Goal: Transaction & Acquisition: Download file/media

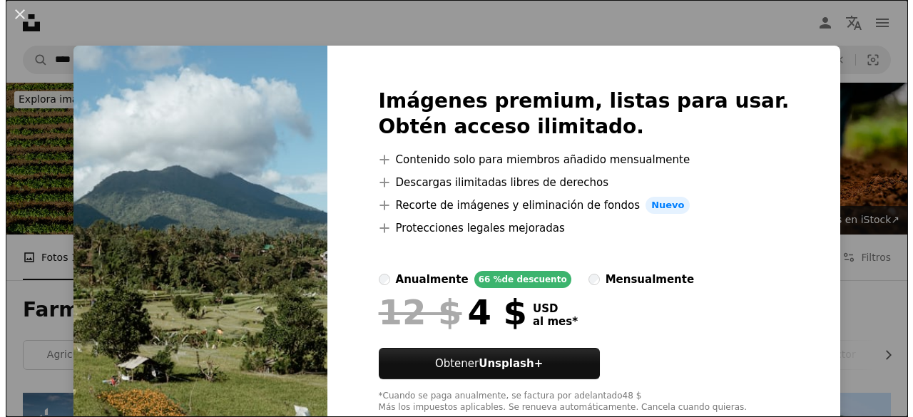
scroll to position [1979, 0]
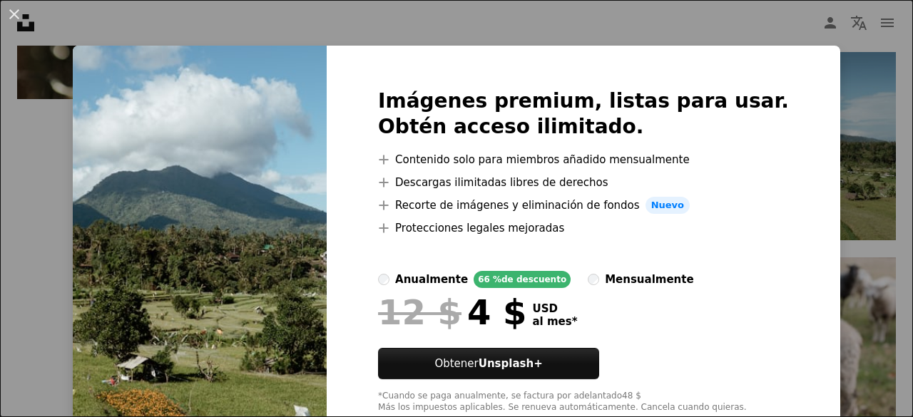
click at [858, 126] on div "An X shape Imágenes premium, listas para usar. Obtén acceso ilimitado. A plus s…" at bounding box center [456, 208] width 913 height 417
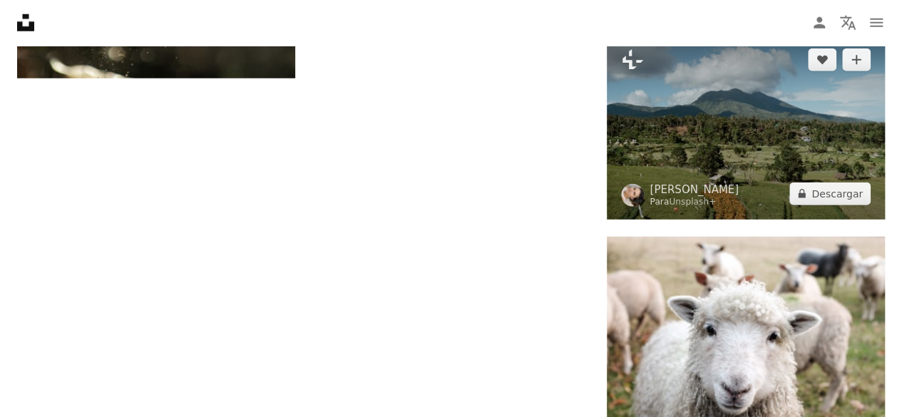
click at [752, 112] on img at bounding box center [746, 126] width 278 height 185
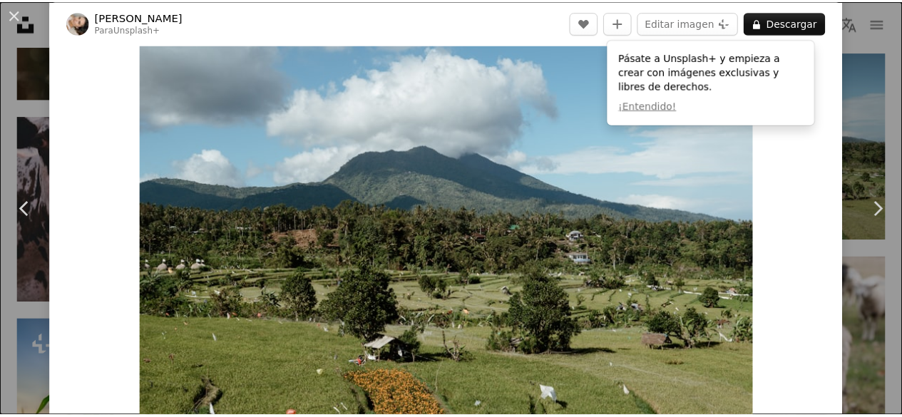
scroll to position [33, 0]
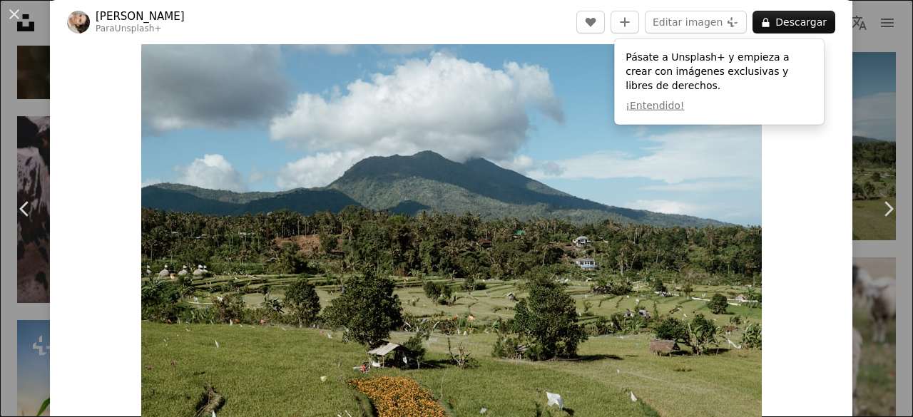
click at [886, 132] on div "An X shape Chevron left Chevron right [PERSON_NAME] Para Unsplash+ A heart A pl…" at bounding box center [456, 208] width 913 height 417
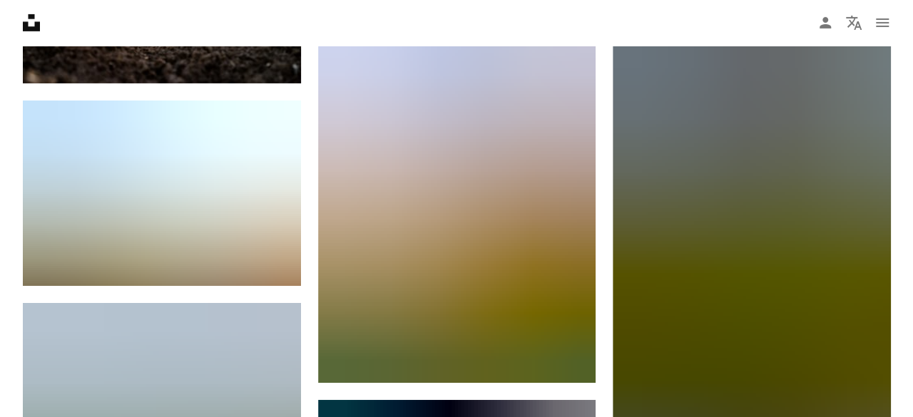
scroll to position [2408, 0]
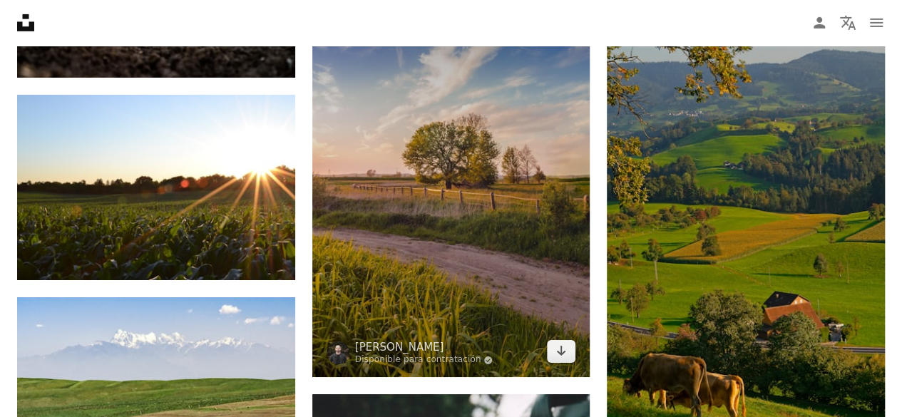
click at [523, 282] on img at bounding box center [451, 186] width 278 height 381
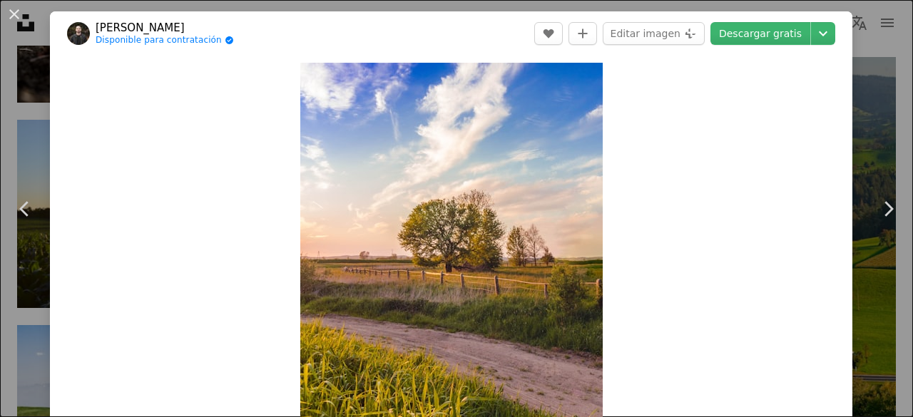
drag, startPoint x: 903, startPoint y: 39, endPoint x: 902, endPoint y: 63, distance: 24.3
click at [901, 63] on html "Unsplash logo Página de inicio de Unsplash A photo Pen Tool A compass A stack o…" at bounding box center [456, 19] width 913 height 4854
click at [819, 34] on icon "Elegir el tamaño de descarga" at bounding box center [823, 33] width 9 height 5
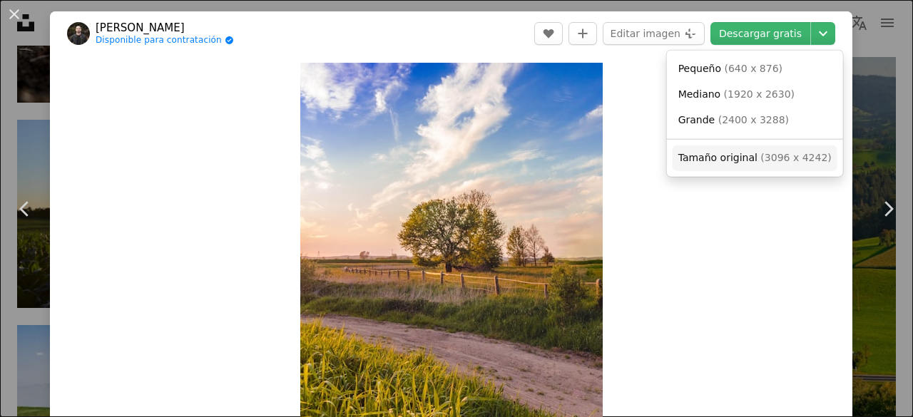
click at [744, 158] on span "Tamaño original" at bounding box center [717, 157] width 79 height 11
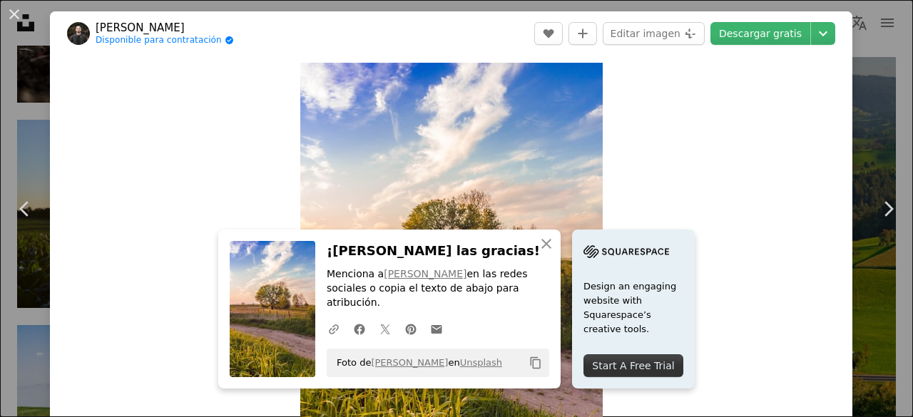
click at [901, 61] on html "Unsplash logo Página de inicio de Unsplash A photo Pen Tool A compass A stack o…" at bounding box center [456, 19] width 913 height 4854
click at [866, 61] on div "An X shape Chevron left Chevron right An X shape Cerrar ¡Dale las gracias! Menc…" at bounding box center [456, 208] width 913 height 417
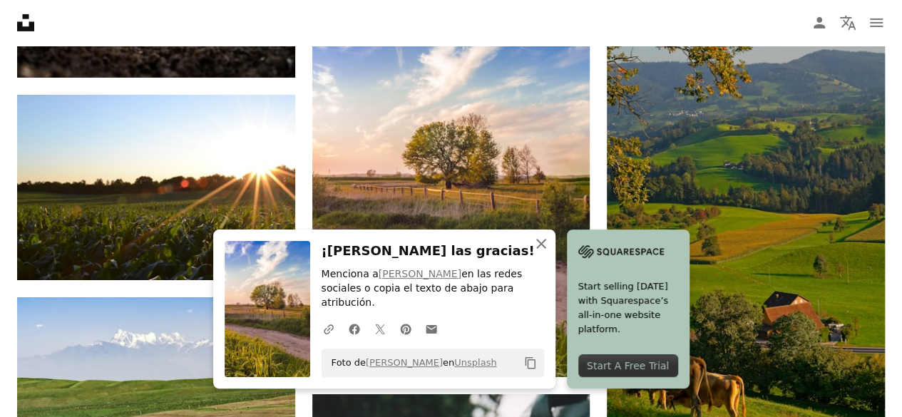
click at [543, 249] on icon "button" at bounding box center [541, 244] width 10 height 10
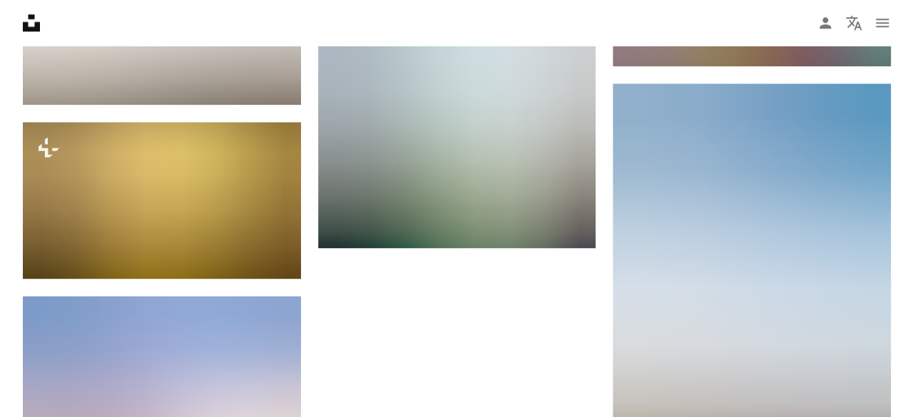
scroll to position [3829, 0]
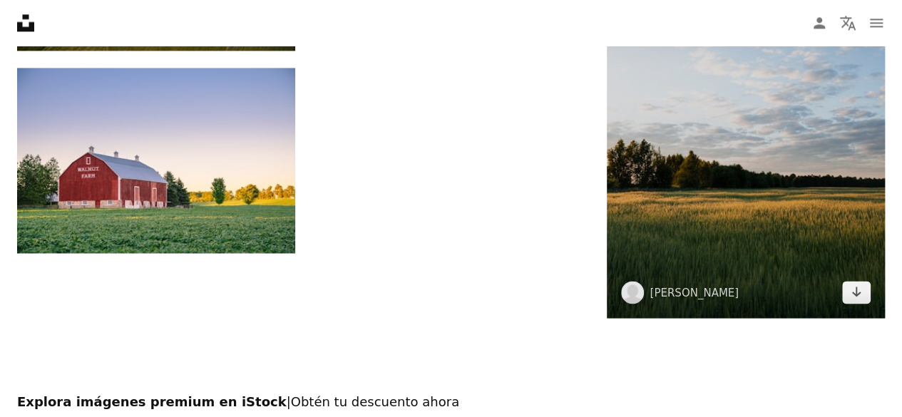
click at [770, 190] on img at bounding box center [746, 87] width 278 height 462
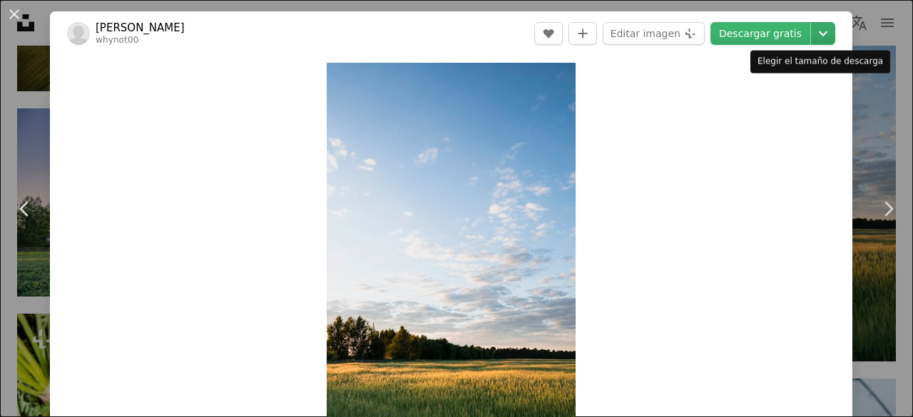
click at [811, 33] on icon "Chevron down" at bounding box center [822, 33] width 23 height 17
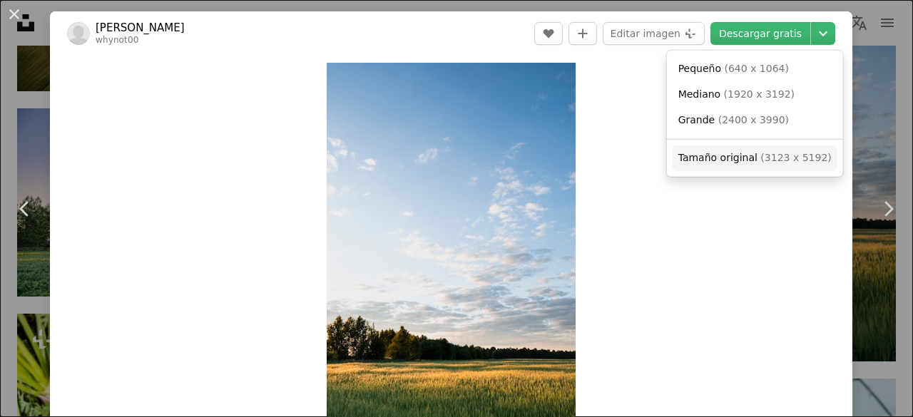
click at [773, 153] on span "( 3123 x 5192 )" at bounding box center [795, 157] width 71 height 11
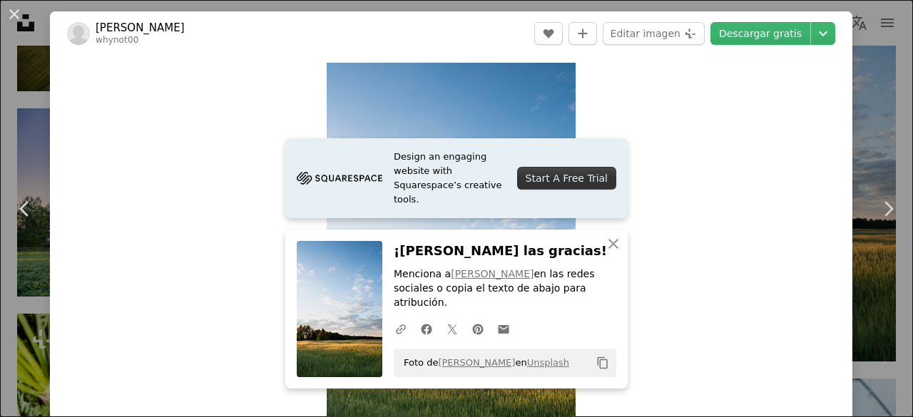
scroll to position [365, 0]
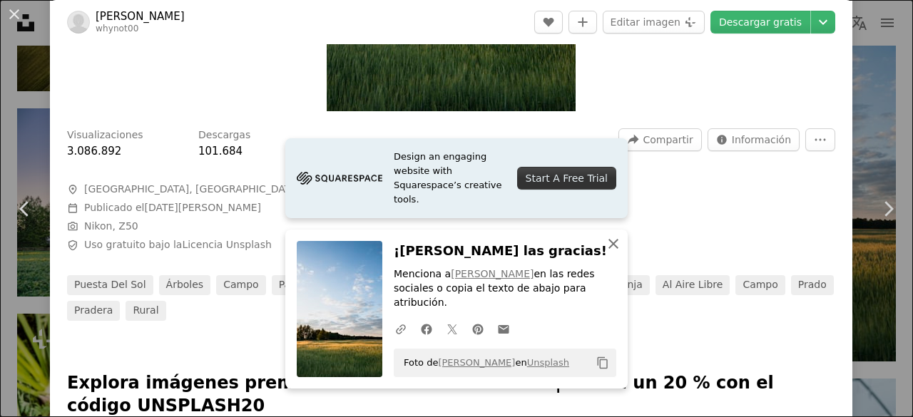
click at [615, 258] on button "An X shape Cerrar" at bounding box center [613, 244] width 29 height 29
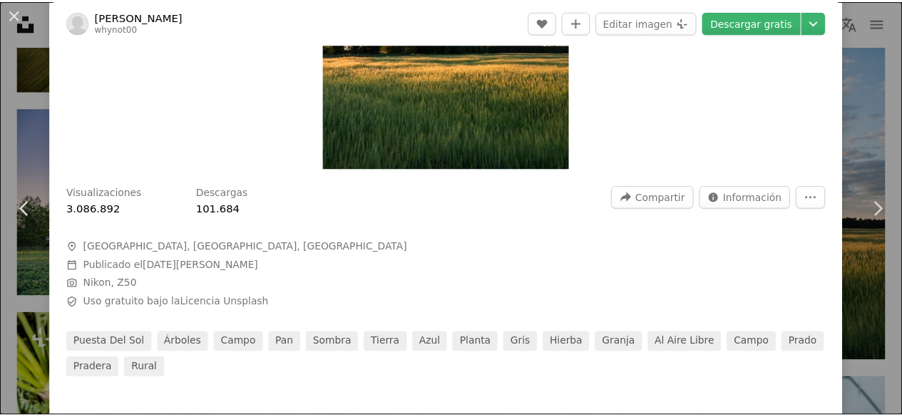
scroll to position [0, 0]
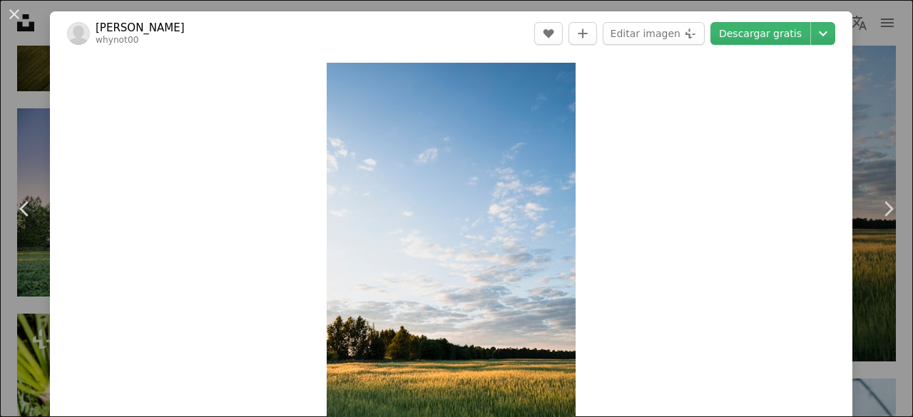
click at [856, 41] on div "An X shape Chevron left Chevron right [PERSON_NAME] whynot00 A heart A plus sig…" at bounding box center [456, 208] width 913 height 417
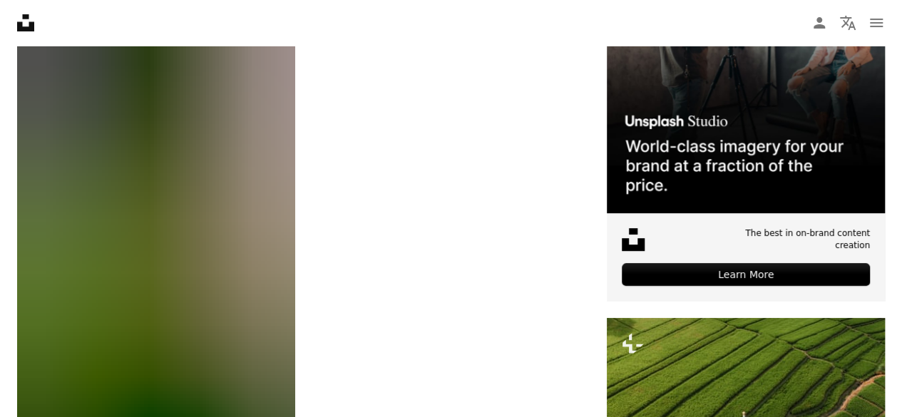
scroll to position [6019, 0]
